Goal: Information Seeking & Learning: Find specific fact

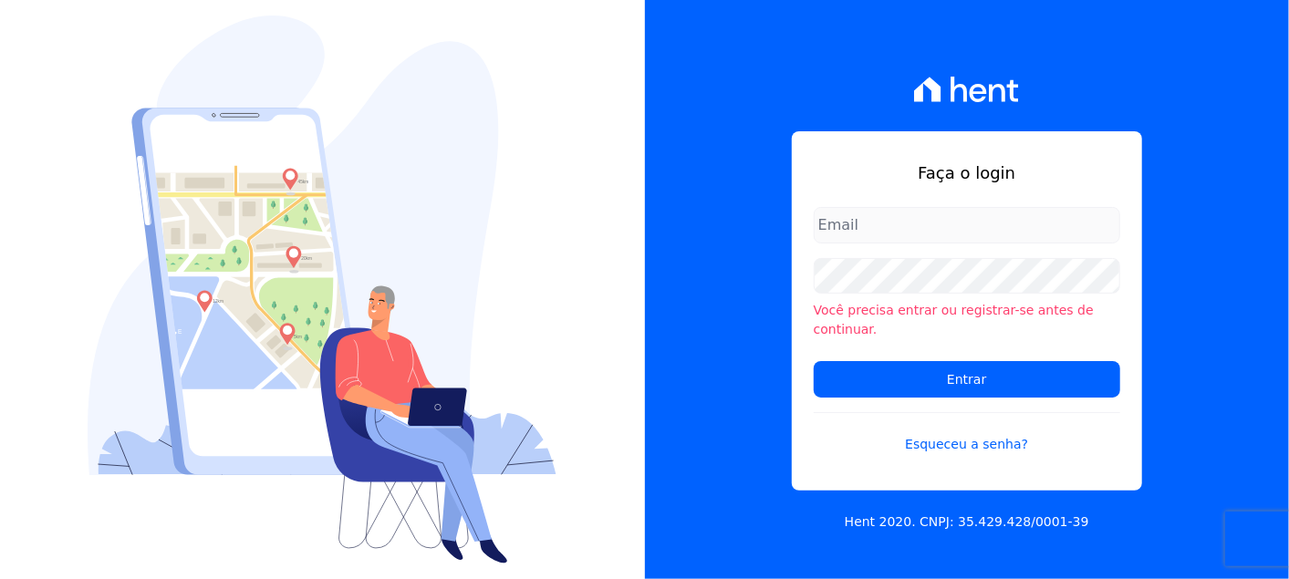
type input "[EMAIL_ADDRESS][DOMAIN_NAME]"
click at [1078, 326] on li "Você precisa entrar ou registrar-se antes de continuar." at bounding box center [967, 320] width 307 height 38
drag, startPoint x: 1047, startPoint y: 343, endPoint x: 1040, endPoint y: 336, distance: 10.3
click at [1040, 336] on form "jenifer.ferreira@e-arke.com Você precisa entrar ou registrar-se antes de contin…" at bounding box center [967, 342] width 307 height 270
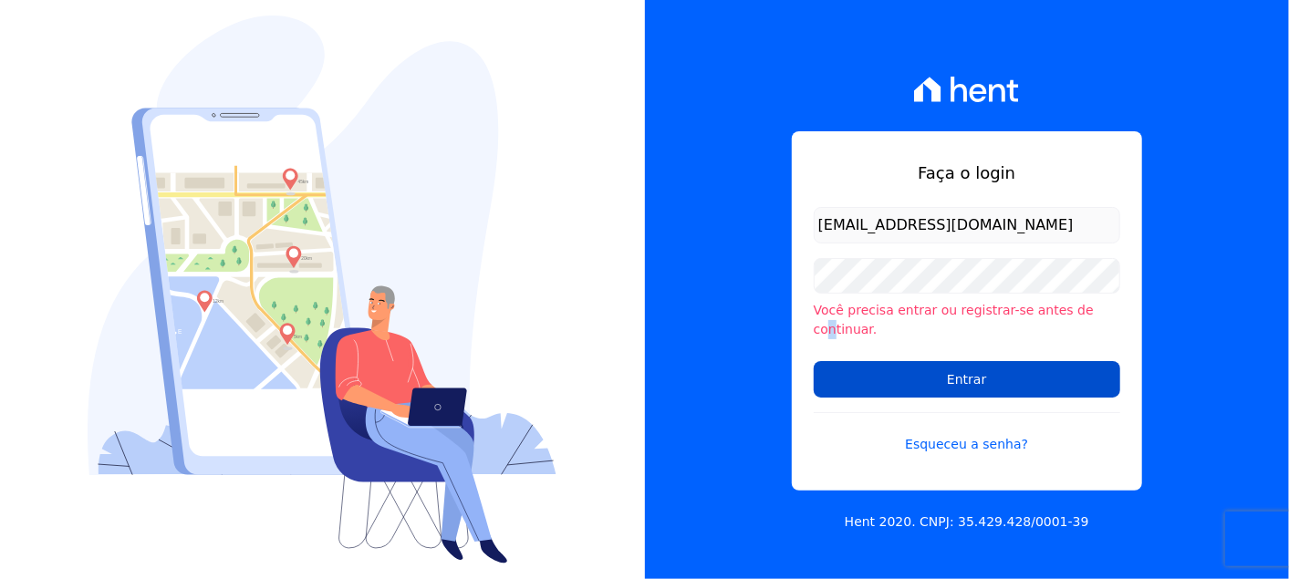
click at [1032, 361] on input "Entrar" at bounding box center [967, 379] width 307 height 36
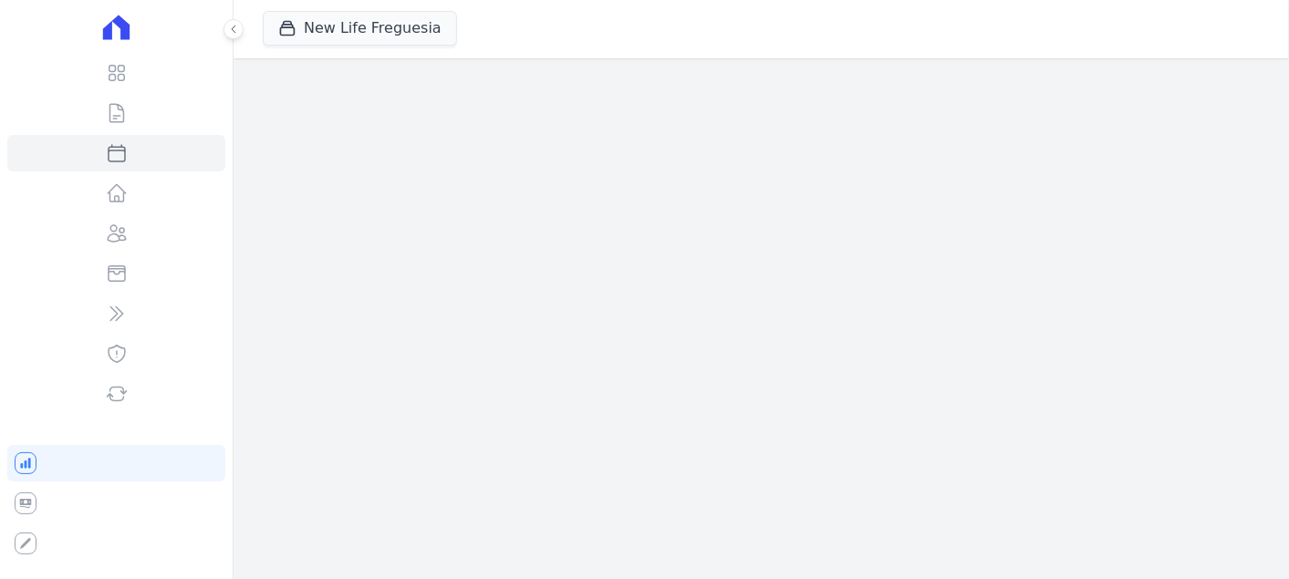
select select
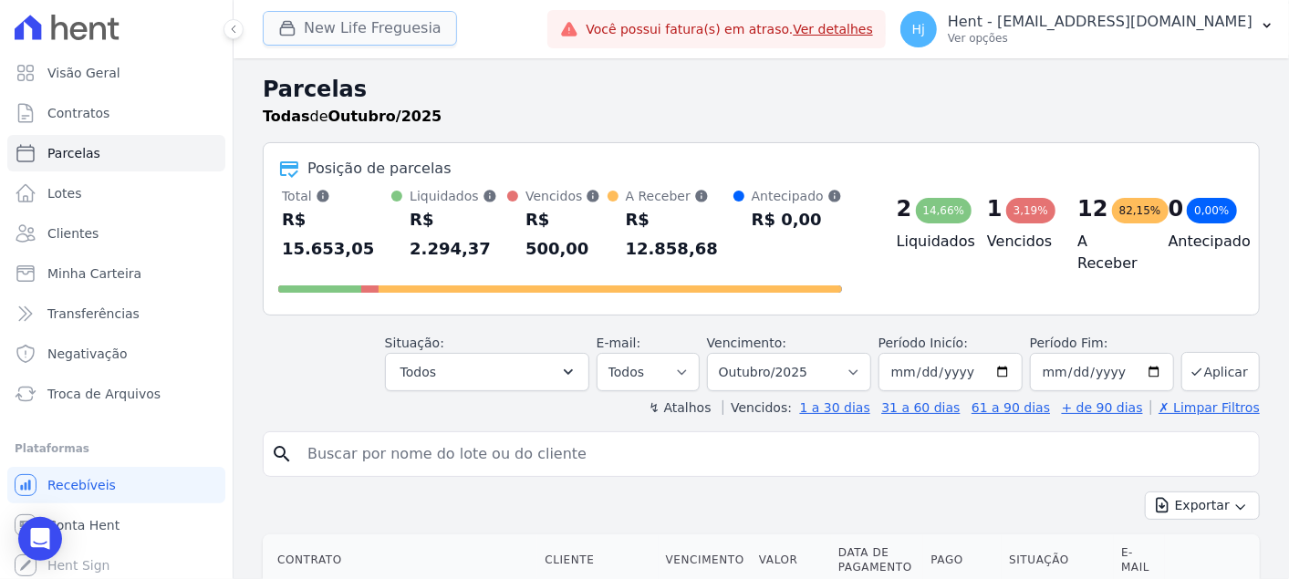
drag, startPoint x: 0, startPoint y: 0, endPoint x: 384, endPoint y: 39, distance: 386.0
click at [384, 39] on button "New Life Freguesia" at bounding box center [360, 28] width 194 height 35
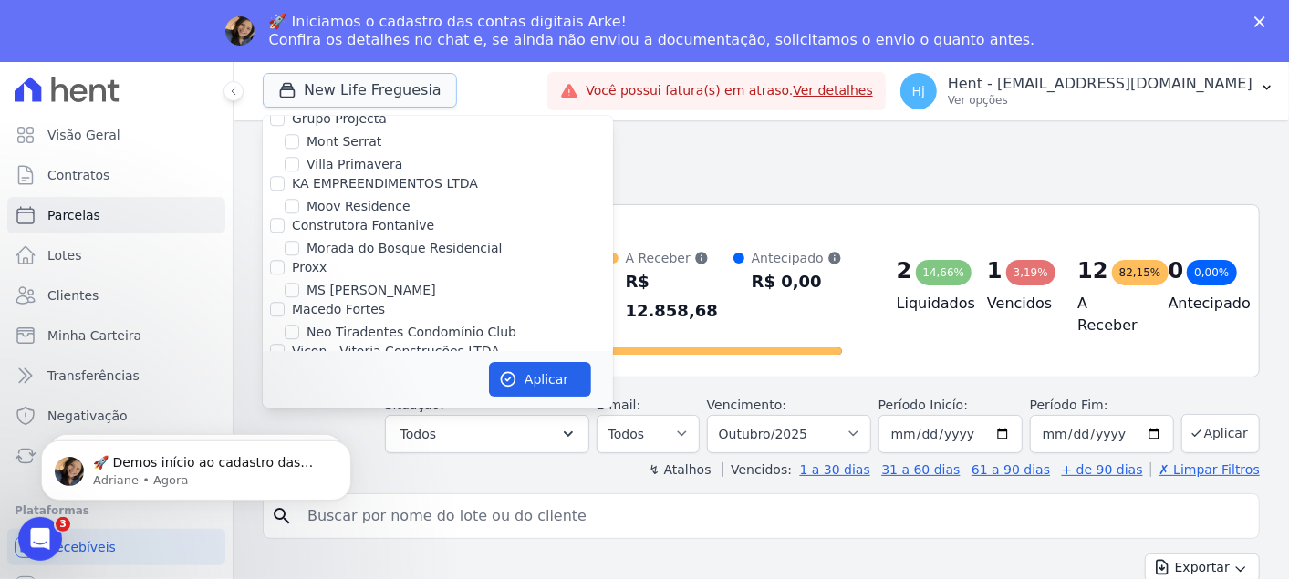
scroll to position [6588, 0]
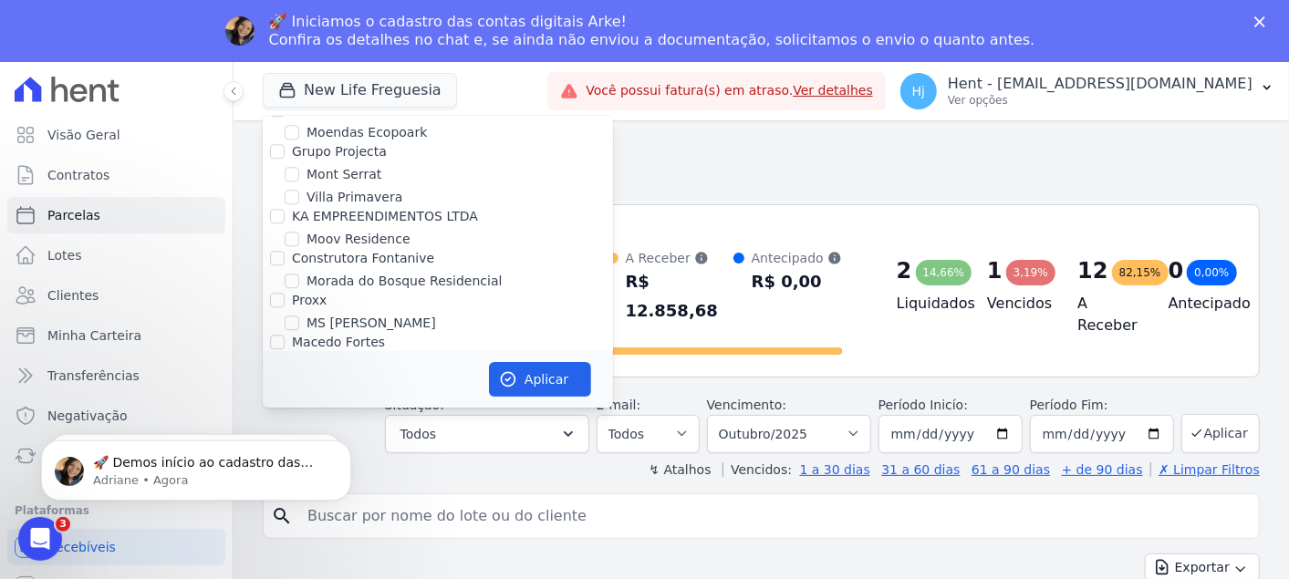
click at [300, 421] on div "New Life Freguesia" at bounding box center [438, 430] width 350 height 19
click at [292, 422] on input "New Life Freguesia" at bounding box center [292, 429] width 15 height 15
checkbox input "false"
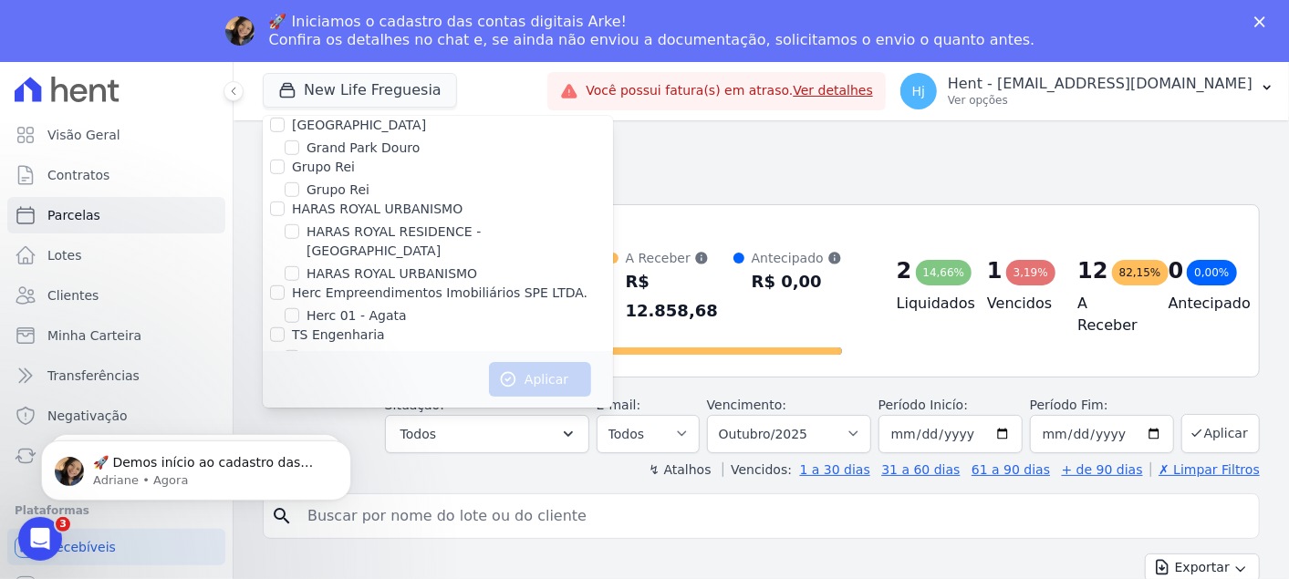
scroll to position [4459, 0]
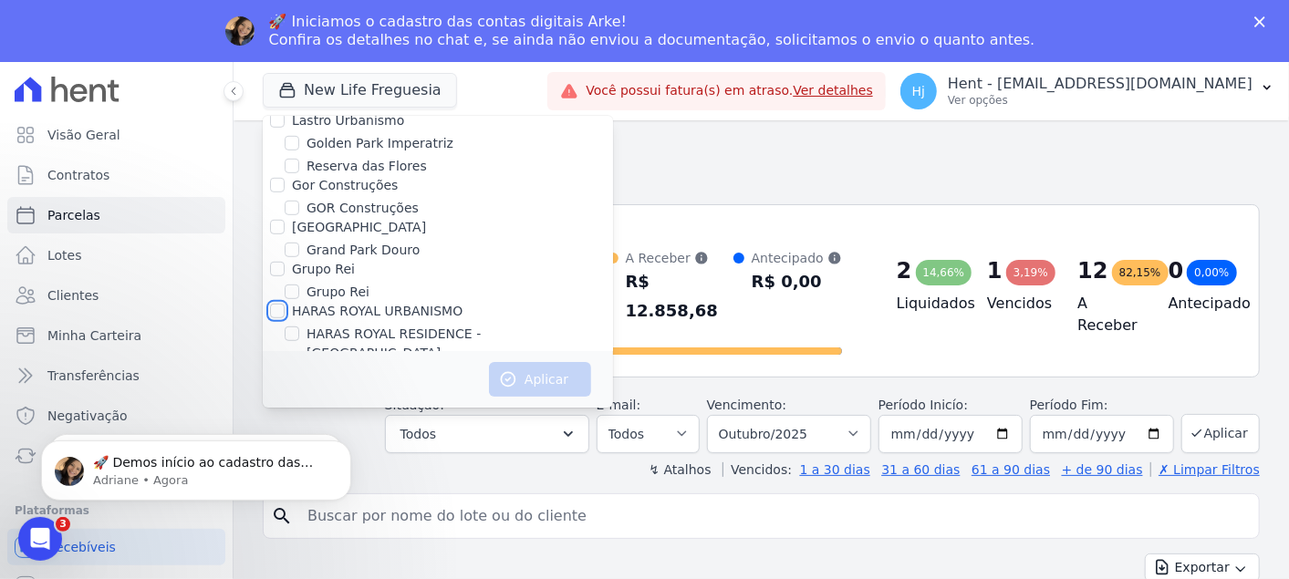
click at [282, 304] on input "HARAS ROYAL URBANISMO" at bounding box center [277, 311] width 15 height 15
checkbox input "true"
click at [557, 376] on button "Aplicar" at bounding box center [540, 379] width 102 height 35
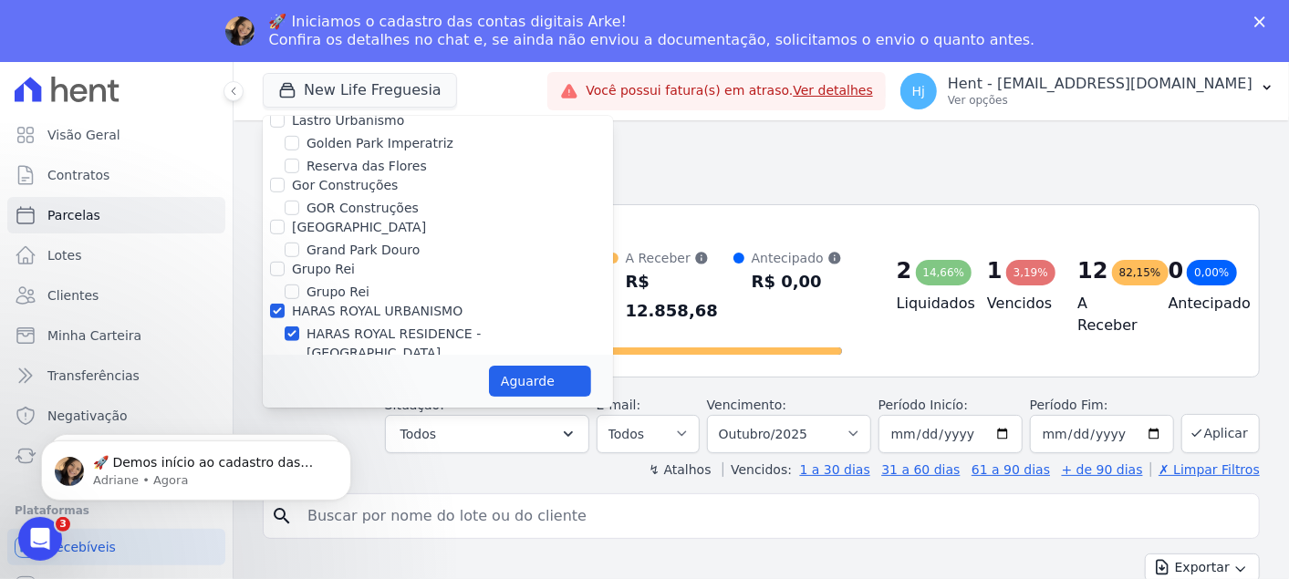
select select
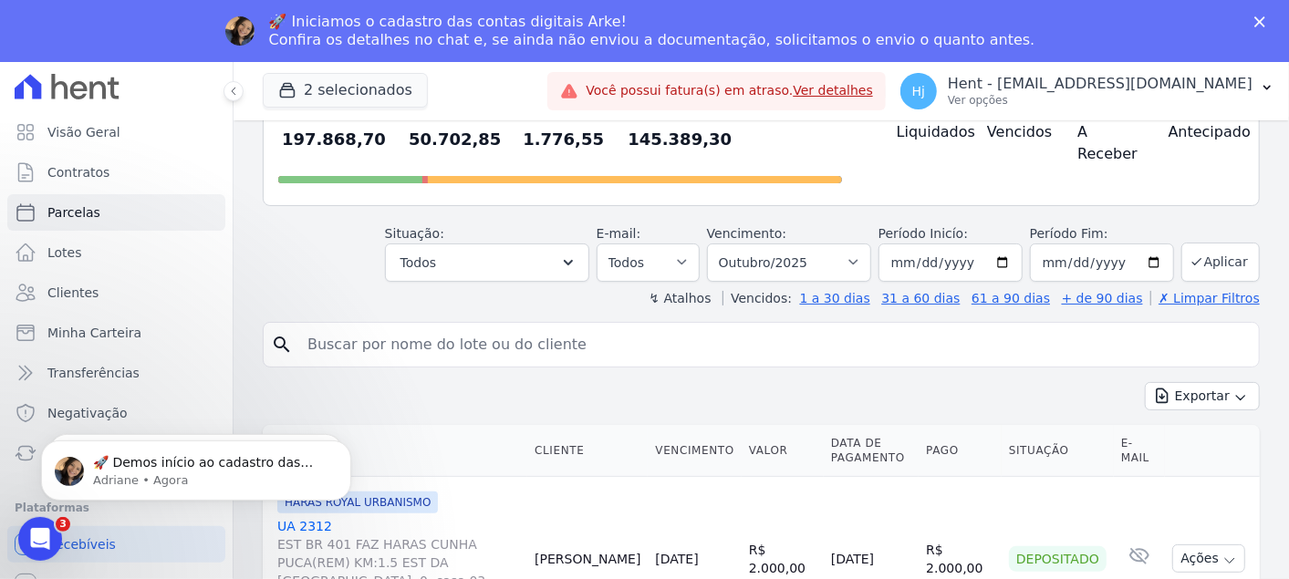
scroll to position [203, 0]
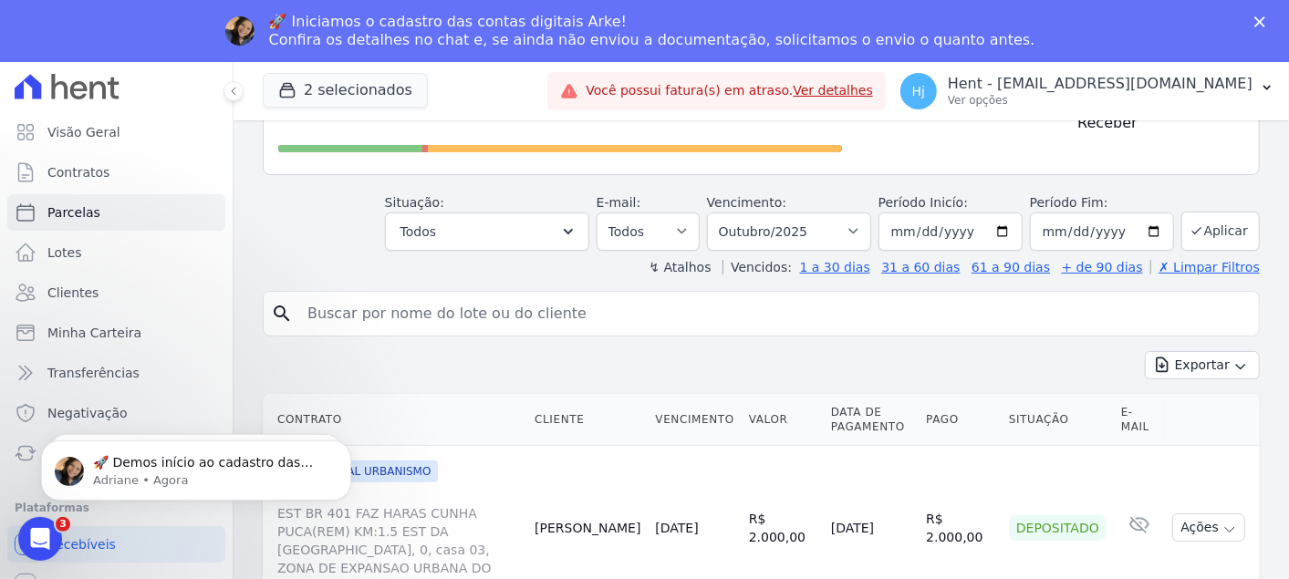
click at [390, 296] on input "search" at bounding box center [773, 314] width 955 height 36
paste input "[PERSON_NAME]"
type input "[PERSON_NAME]"
select select
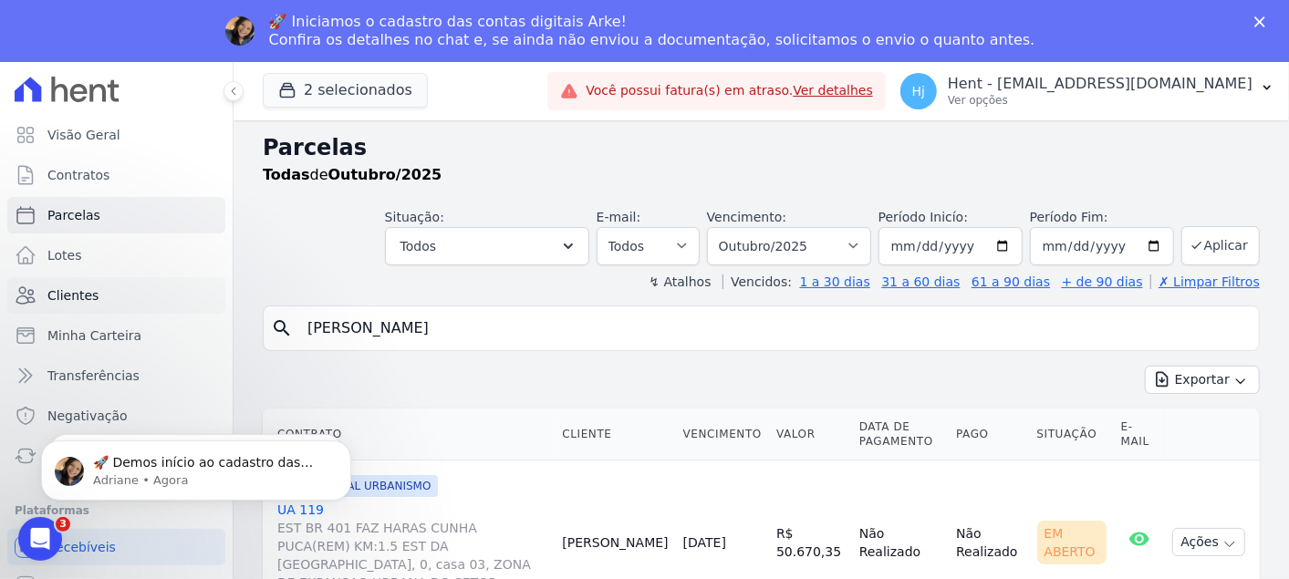
click at [85, 307] on link "Clientes" at bounding box center [116, 295] width 218 height 36
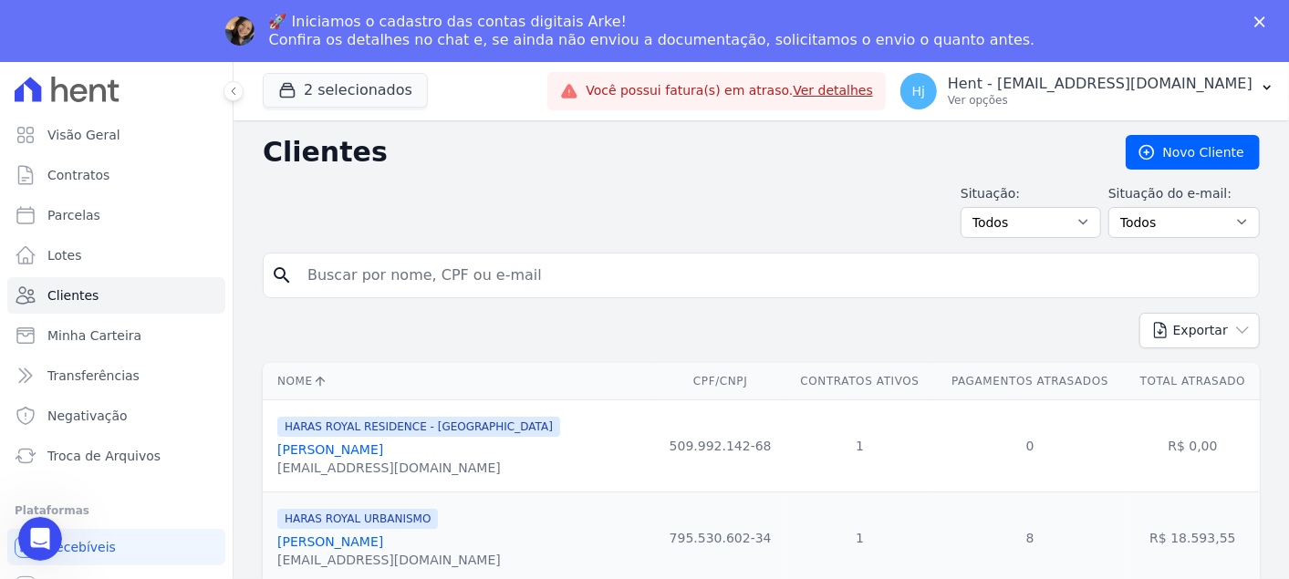
drag, startPoint x: 314, startPoint y: 223, endPoint x: 280, endPoint y: 236, distance: 36.1
click at [280, 235] on div "Situação: Todos Adimplentes Inadimplentes Situação do e-mail: Todos Confirmado …" at bounding box center [761, 211] width 997 height 54
click at [327, 274] on input "search" at bounding box center [773, 275] width 955 height 36
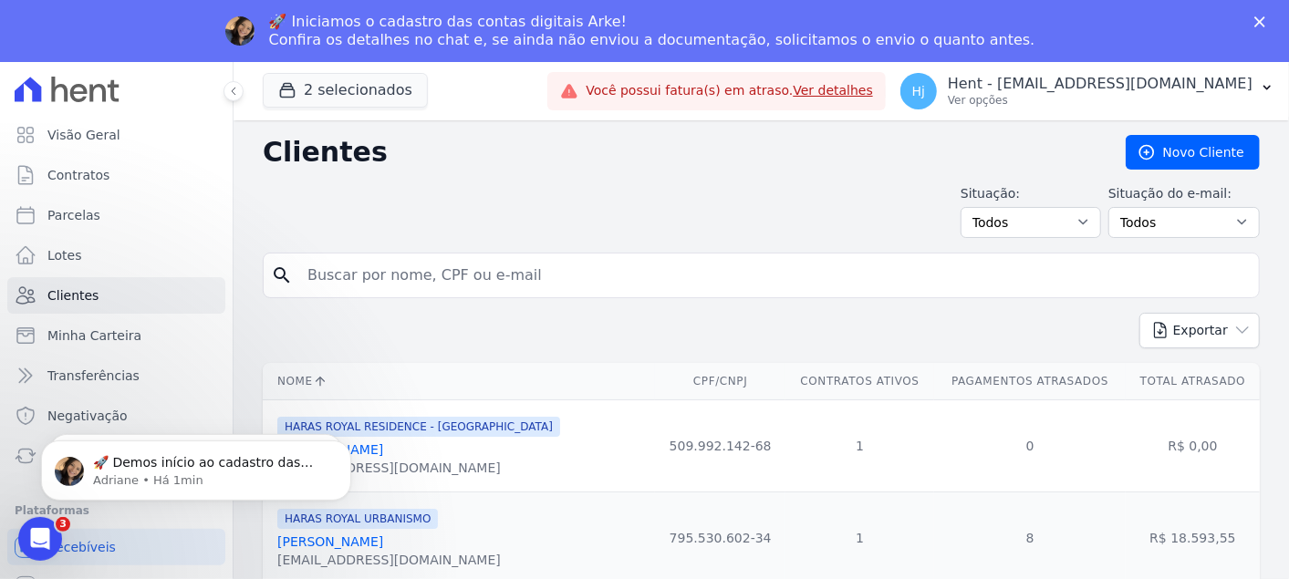
paste input "[PERSON_NAME]"
type input "[PERSON_NAME]"
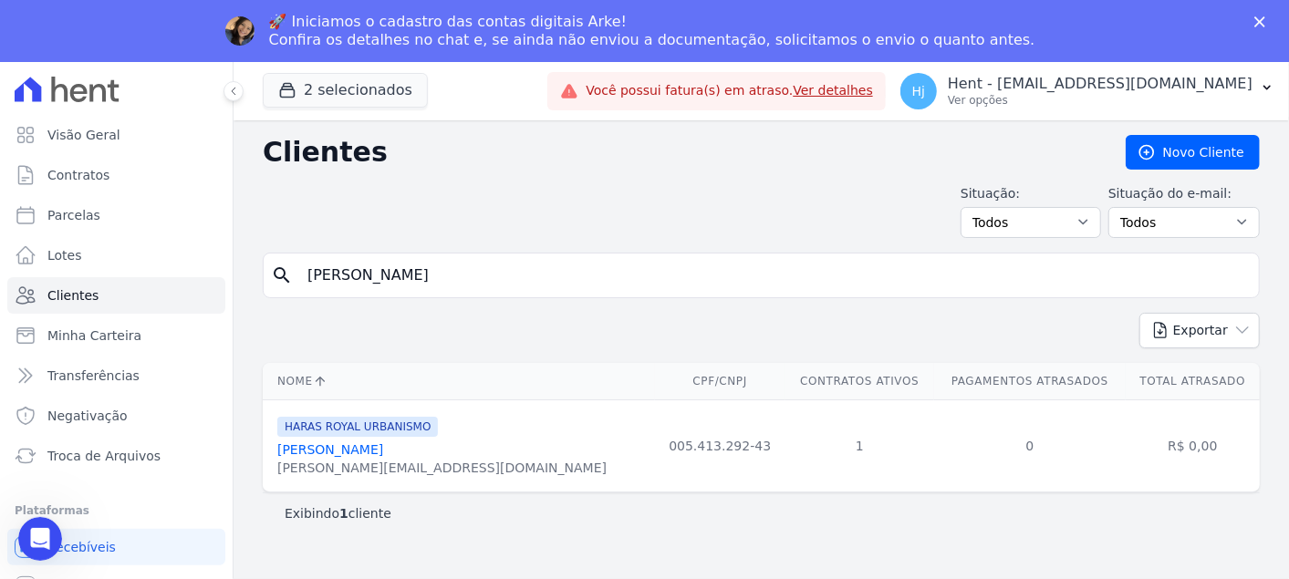
click at [369, 448] on link "[PERSON_NAME]" at bounding box center [330, 449] width 106 height 15
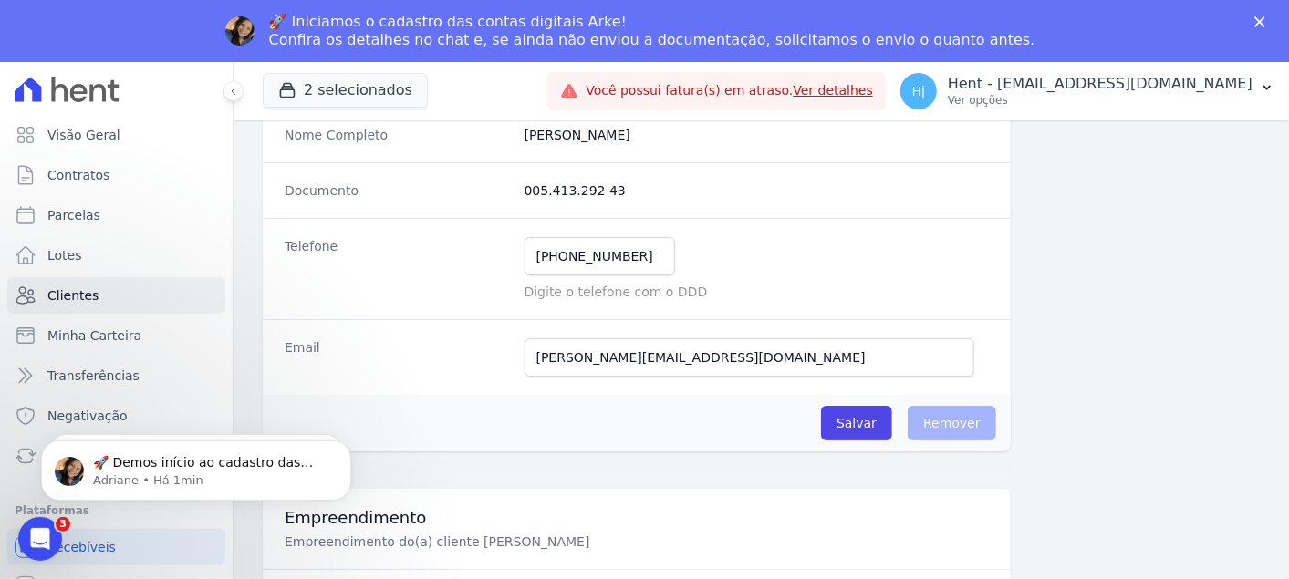
drag, startPoint x: 488, startPoint y: 323, endPoint x: 479, endPoint y: 315, distance: 12.3
click at [479, 315] on dl "Nome [PERSON_NAME] Sobrenome Mesquita Nome Completo [PERSON_NAME] Documento 005…" at bounding box center [637, 195] width 748 height 400
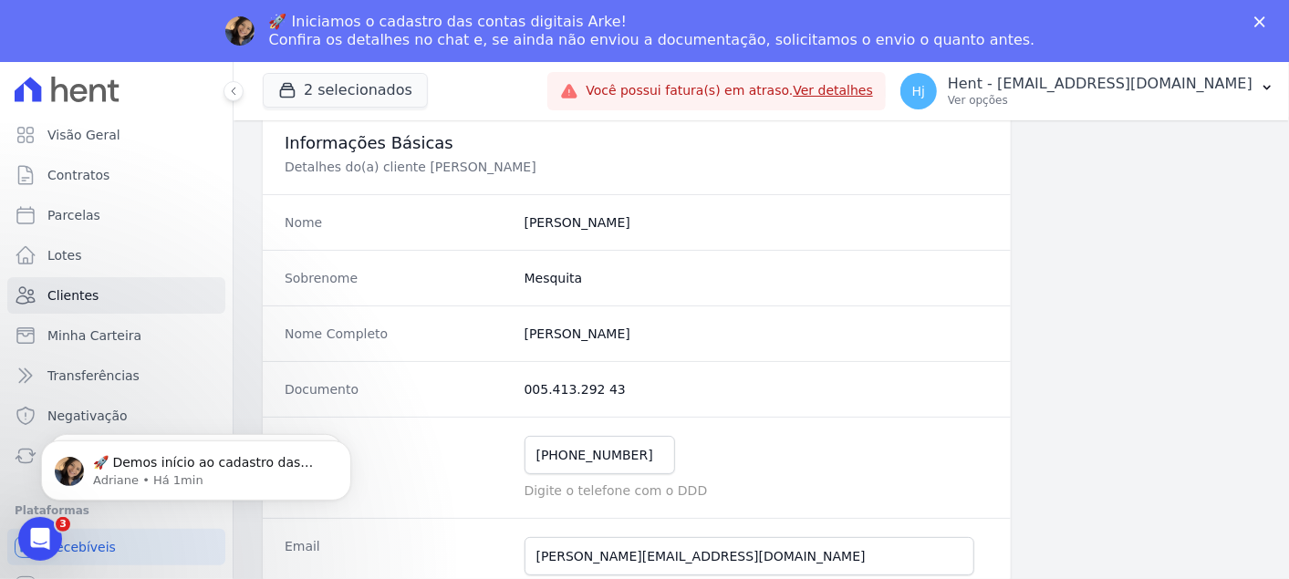
scroll to position [101, 0]
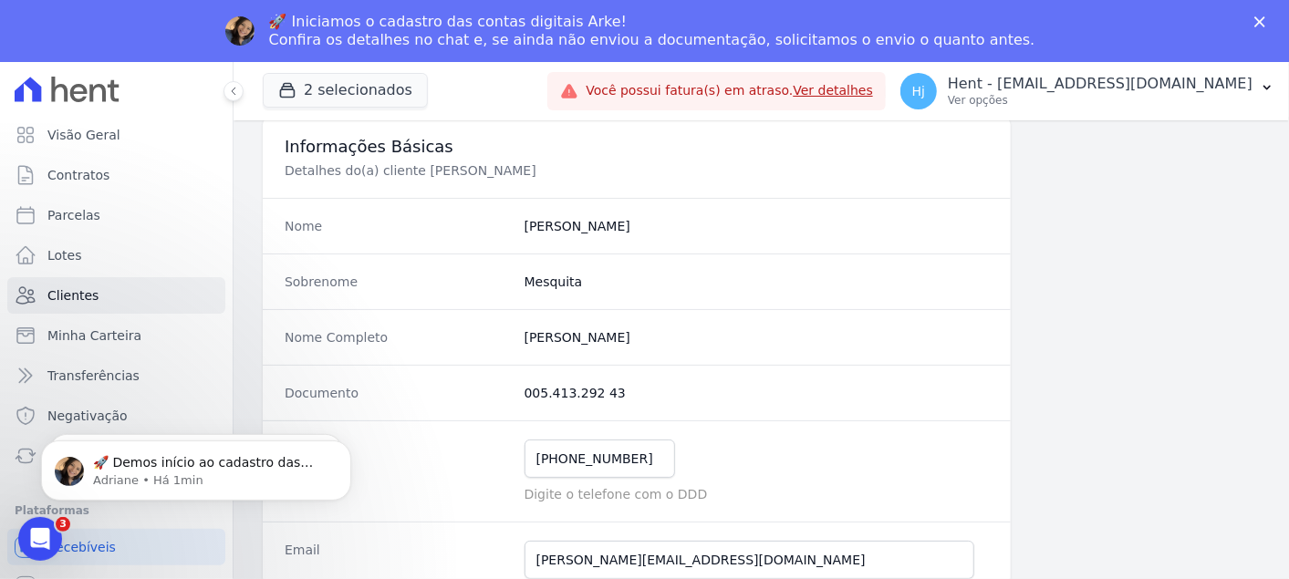
click at [651, 263] on div "Sobrenome Mesquita" at bounding box center [637, 282] width 748 height 56
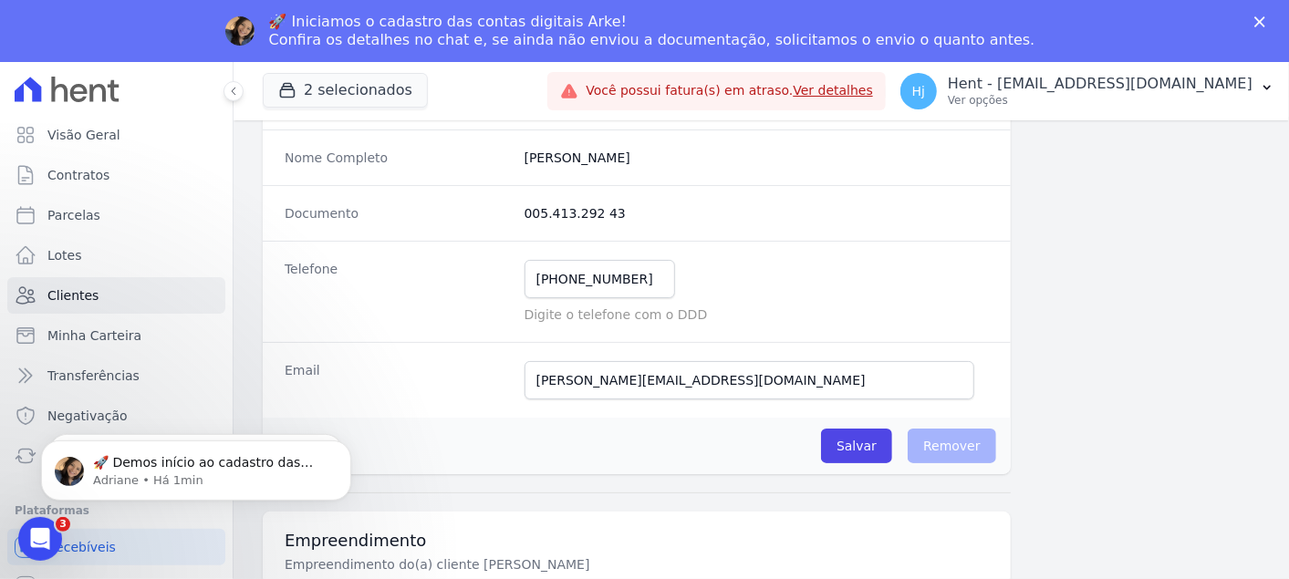
scroll to position [304, 0]
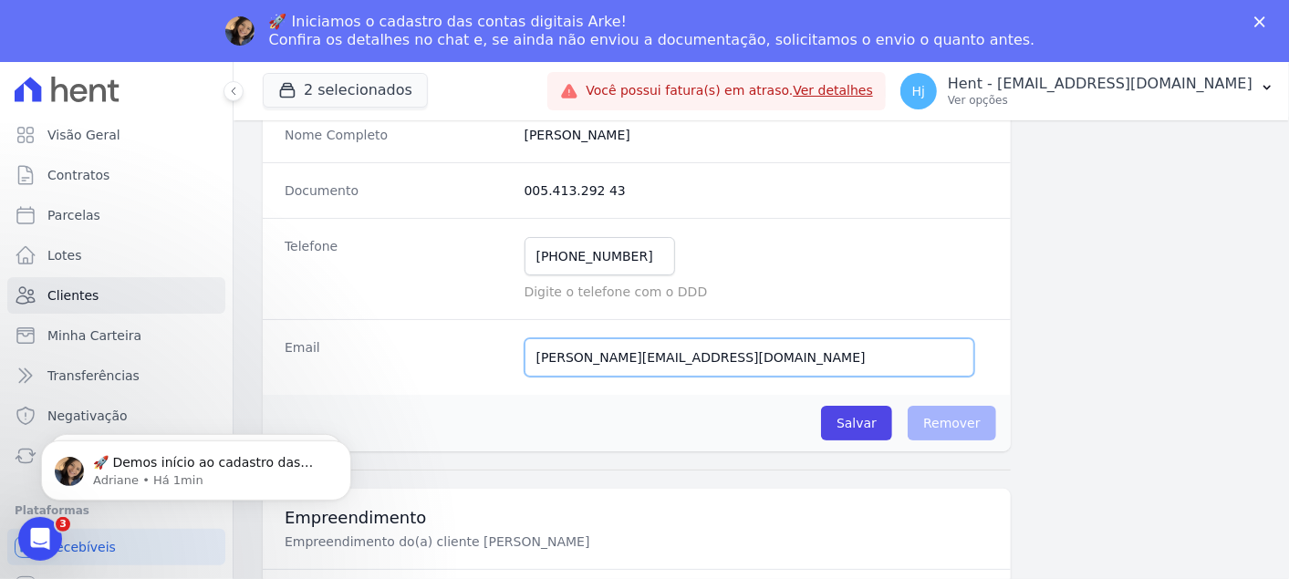
click at [558, 360] on input "[PERSON_NAME][EMAIL_ADDRESS][DOMAIN_NAME]" at bounding box center [750, 357] width 450 height 38
click at [560, 362] on input "[PERSON_NAME][EMAIL_ADDRESS][DOMAIN_NAME]" at bounding box center [750, 357] width 450 height 38
click at [556, 129] on completo "[PERSON_NAME]" at bounding box center [757, 135] width 464 height 18
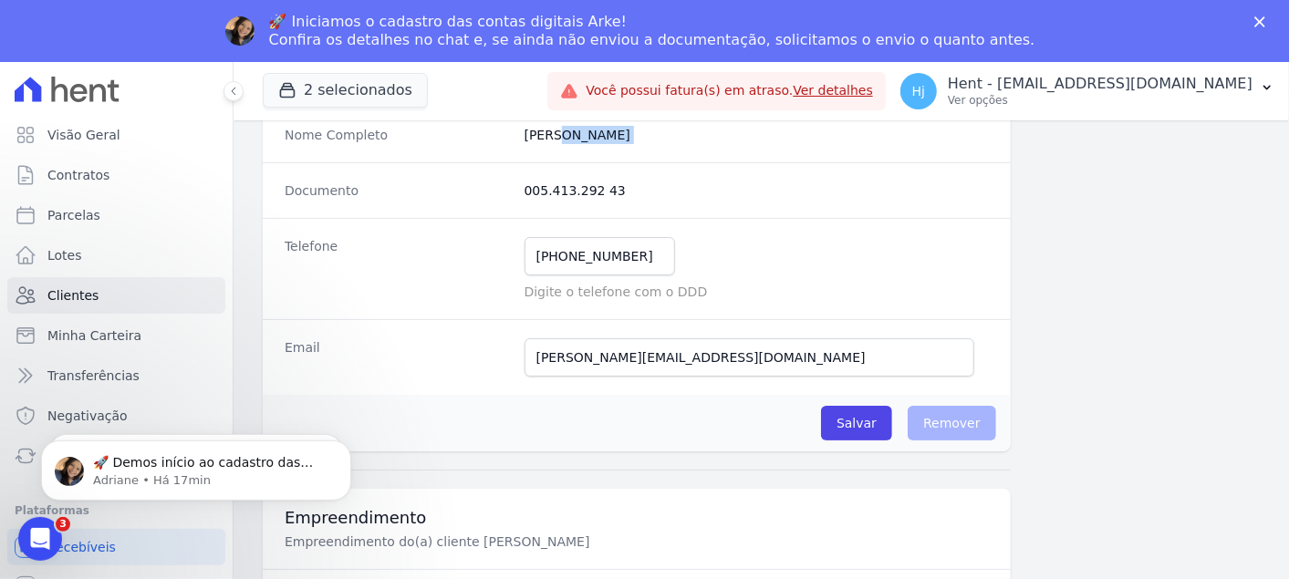
scroll to position [280, 0]
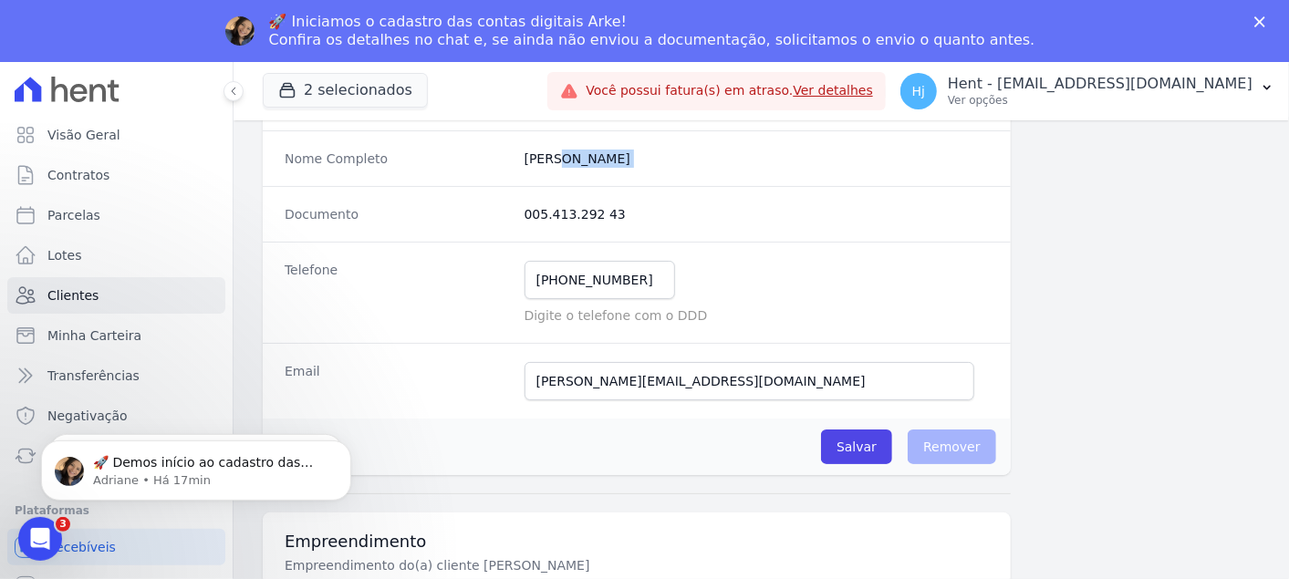
click at [556, 130] on div "Nome Completo [PERSON_NAME]" at bounding box center [637, 158] width 748 height 56
copy dl "[PERSON_NAME]"
drag, startPoint x: 547, startPoint y: 226, endPoint x: 556, endPoint y: 210, distance: 18.4
click at [547, 224] on div "Documento 005.413.292 43" at bounding box center [637, 214] width 748 height 56
click at [557, 208] on dd "005.413.292 43" at bounding box center [757, 214] width 464 height 18
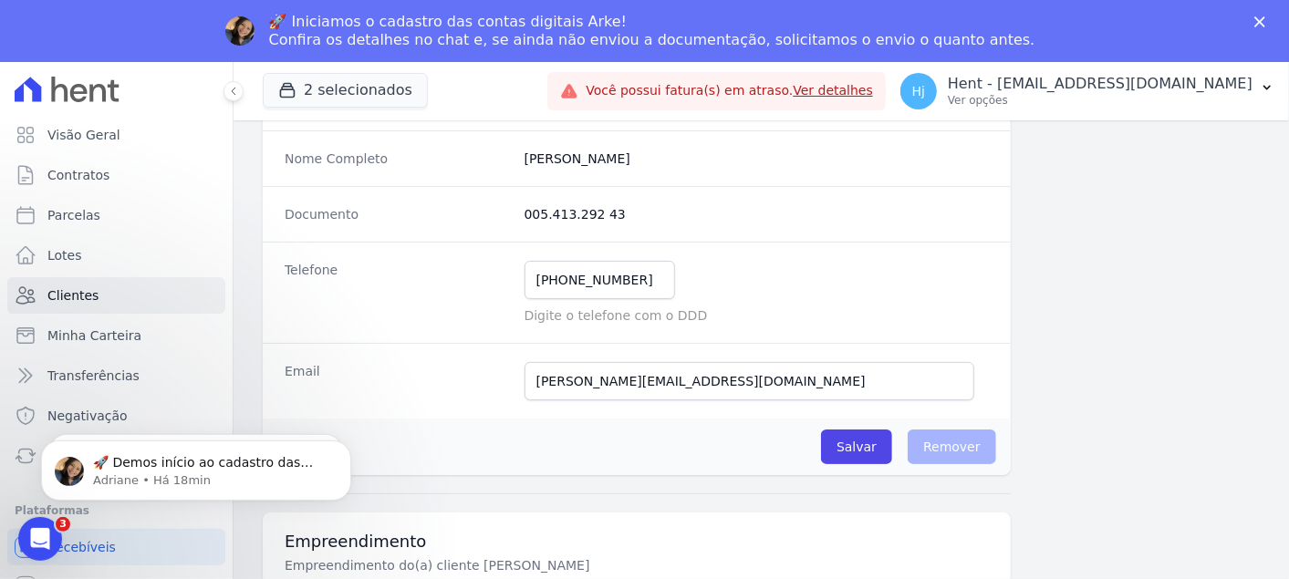
click at [557, 208] on dd "005.413.292 43" at bounding box center [757, 214] width 464 height 18
copy dl "005.413.292 43"
drag, startPoint x: 596, startPoint y: 250, endPoint x: 591, endPoint y: 265, distance: 16.2
click at [592, 259] on div "Telefone [PHONE_NUMBER] Mensagem de SMS ainda não enviada.. Mensagem de [PERSON…" at bounding box center [637, 292] width 748 height 101
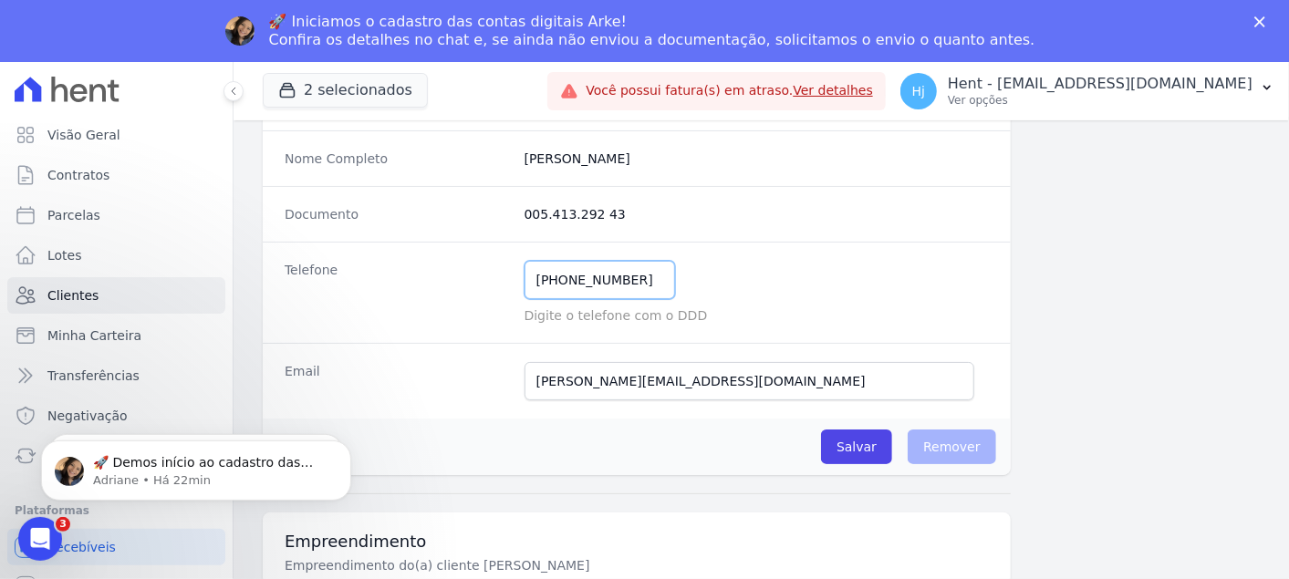
click at [595, 269] on input "[PHONE_NUMBER]" at bounding box center [600, 280] width 151 height 38
